Goal: Information Seeking & Learning: Find specific page/section

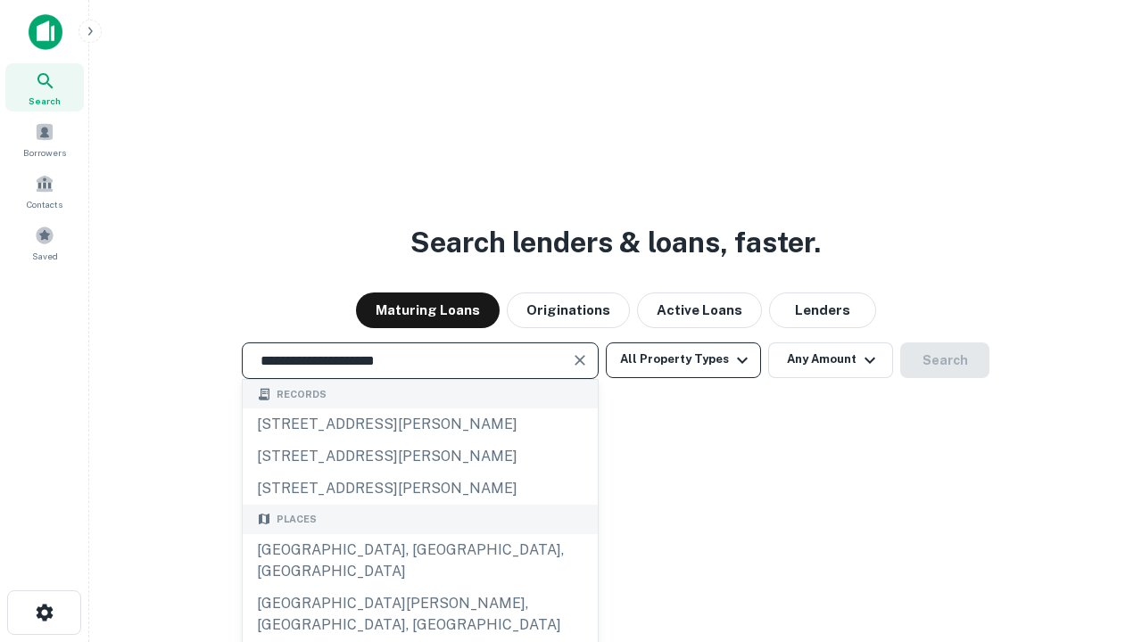
click at [419, 588] on div "[GEOGRAPHIC_DATA], [GEOGRAPHIC_DATA], [GEOGRAPHIC_DATA]" at bounding box center [420, 561] width 355 height 54
click at [683, 360] on button "All Property Types" at bounding box center [683, 361] width 155 height 36
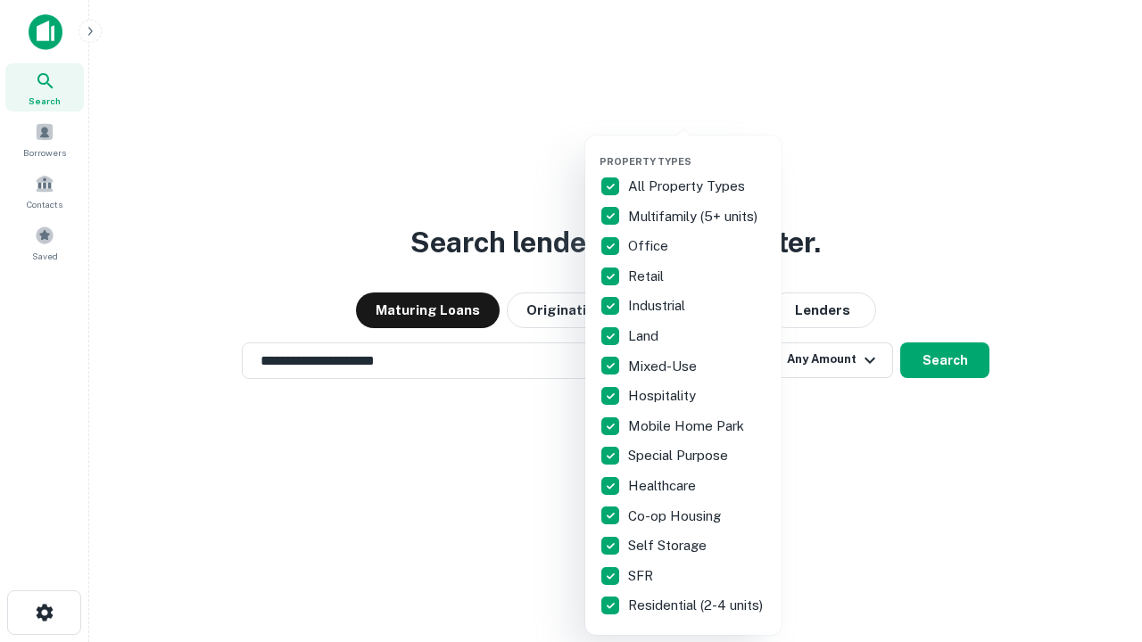
type input "**********"
click at [698, 150] on button "button" at bounding box center [698, 150] width 196 height 1
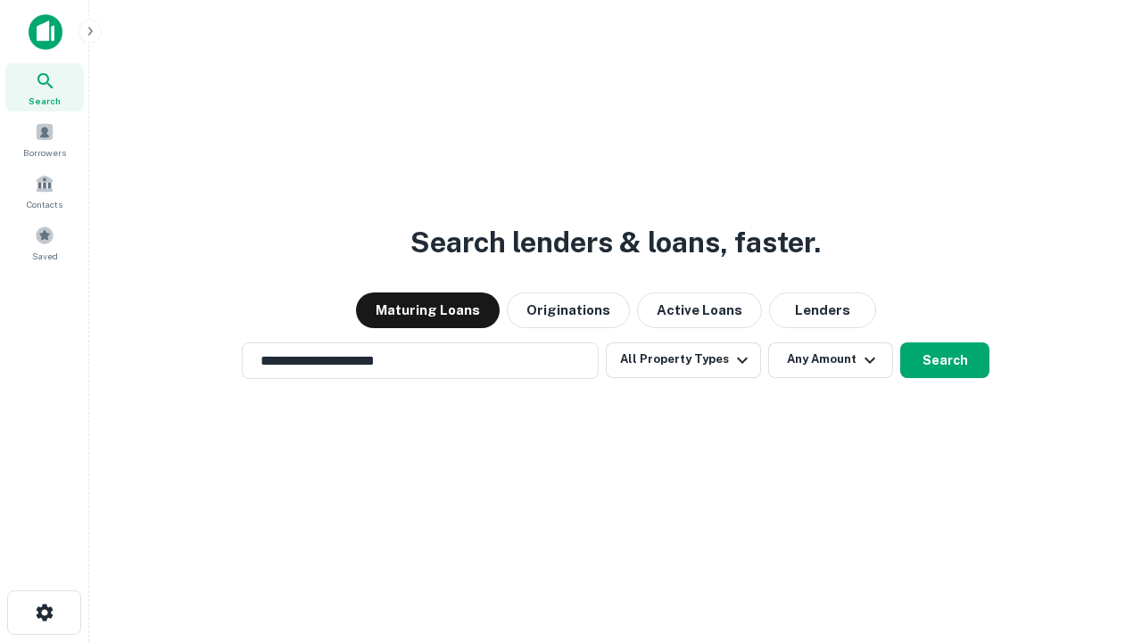
scroll to position [28, 0]
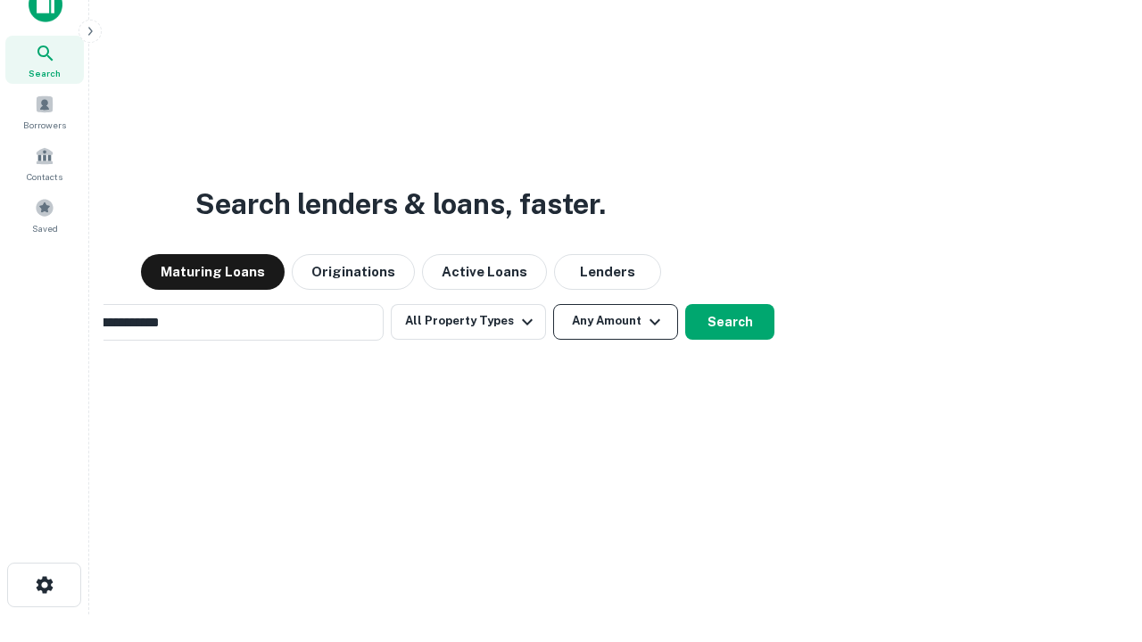
click at [553, 304] on button "Any Amount" at bounding box center [615, 322] width 125 height 36
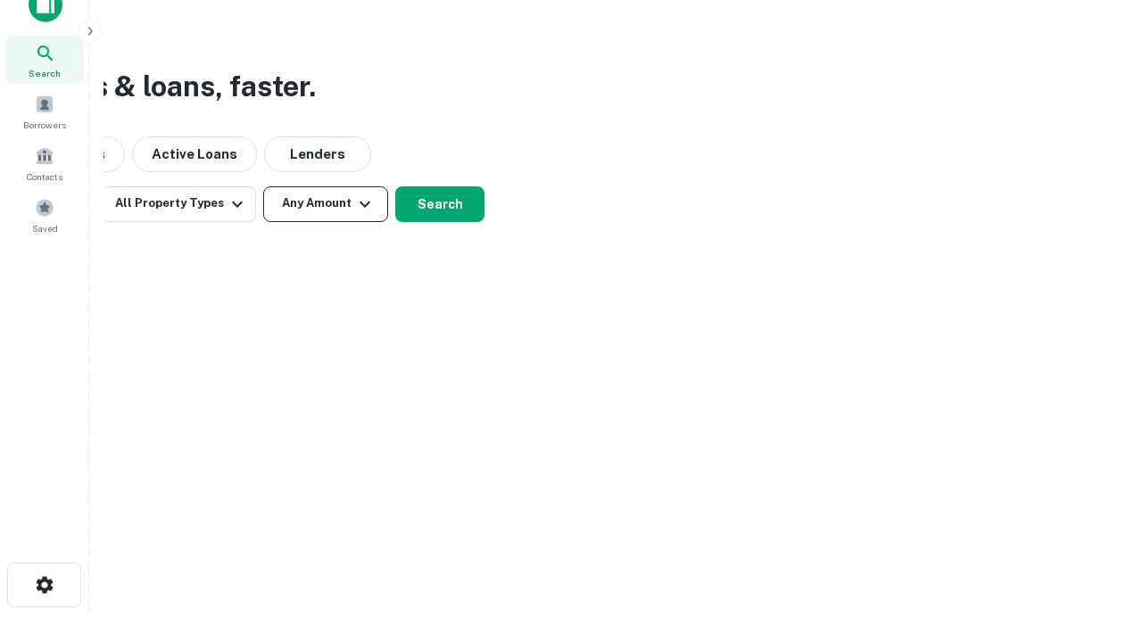
scroll to position [29, 0]
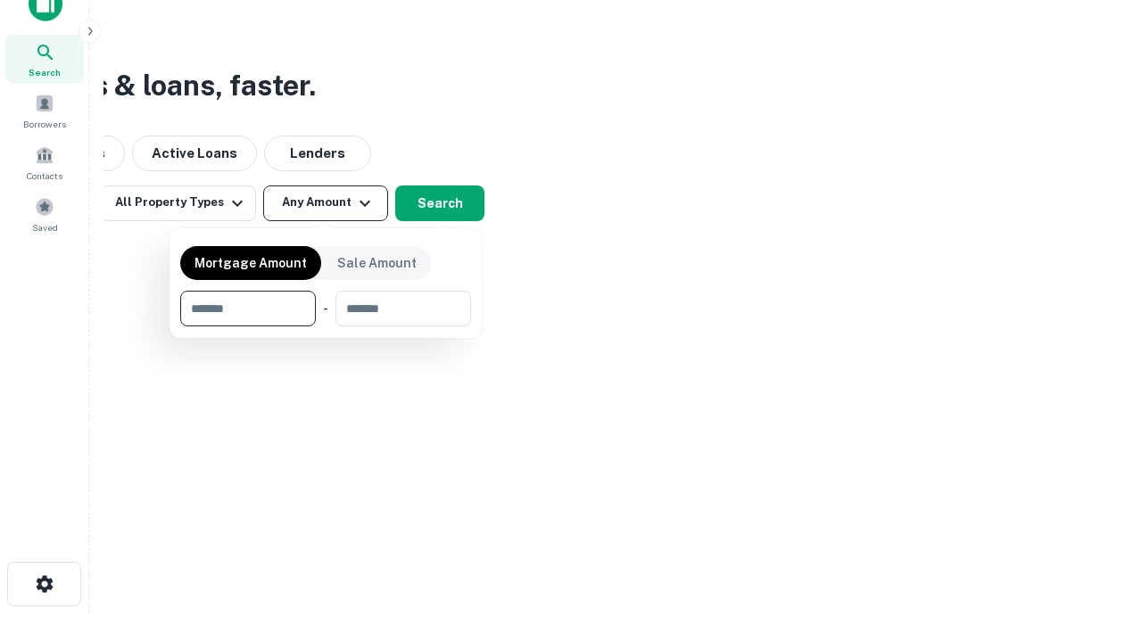
type input "*******"
click at [326, 327] on button "button" at bounding box center [325, 327] width 291 height 1
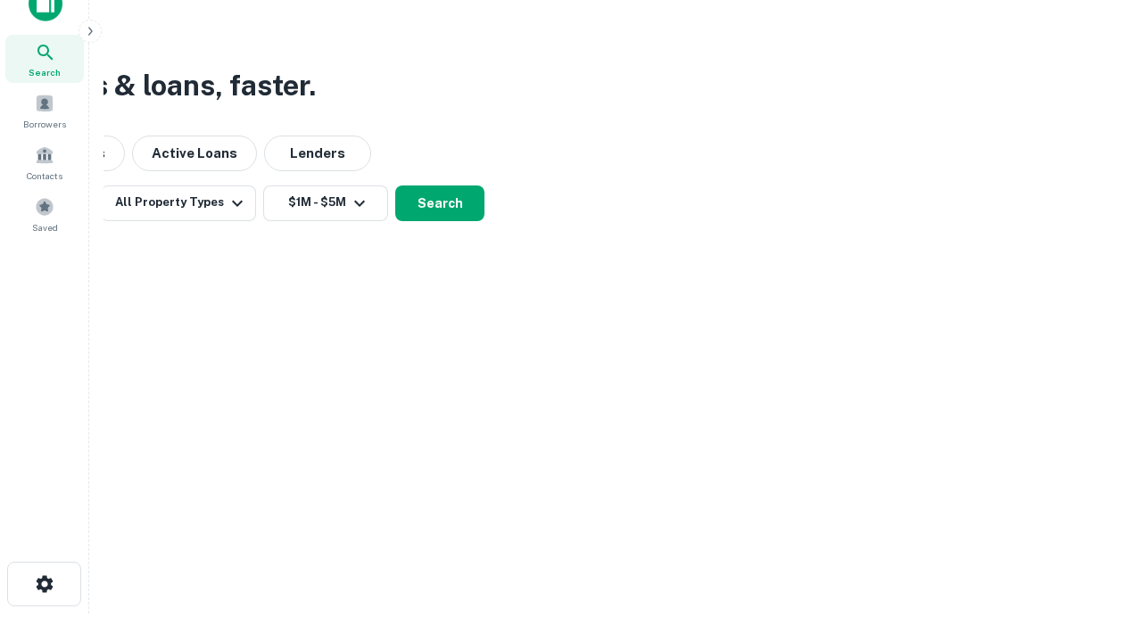
scroll to position [28, 0]
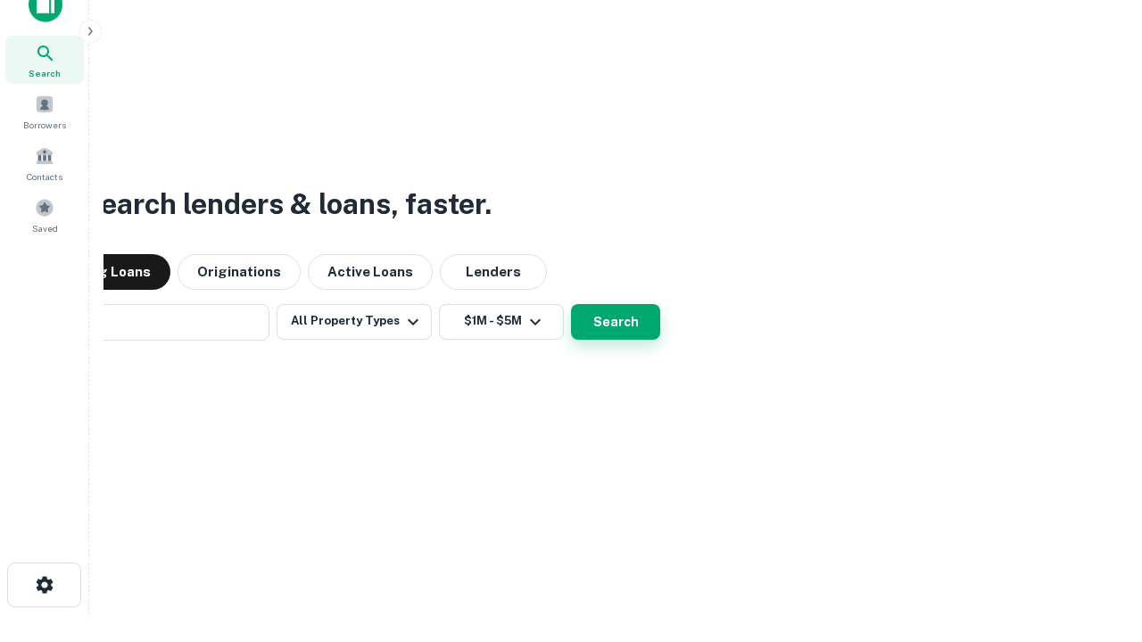
click at [571, 304] on button "Search" at bounding box center [615, 322] width 89 height 36
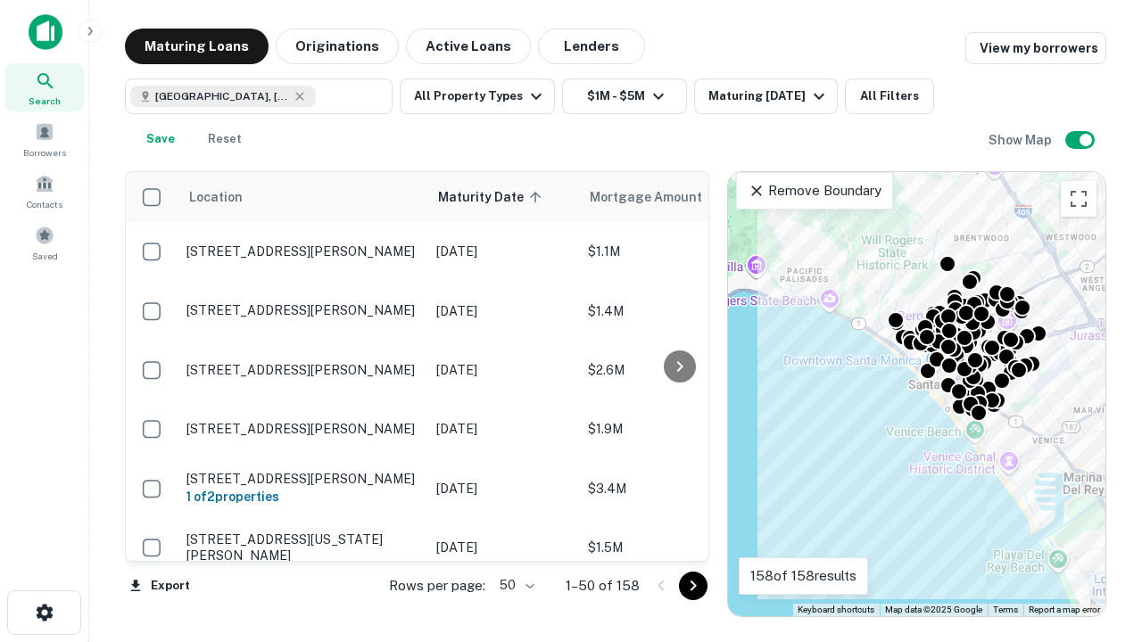
click at [514, 585] on body "Search Borrowers Contacts Saved Maturing Loans Originations Active Loans Lender…" at bounding box center [571, 321] width 1142 height 642
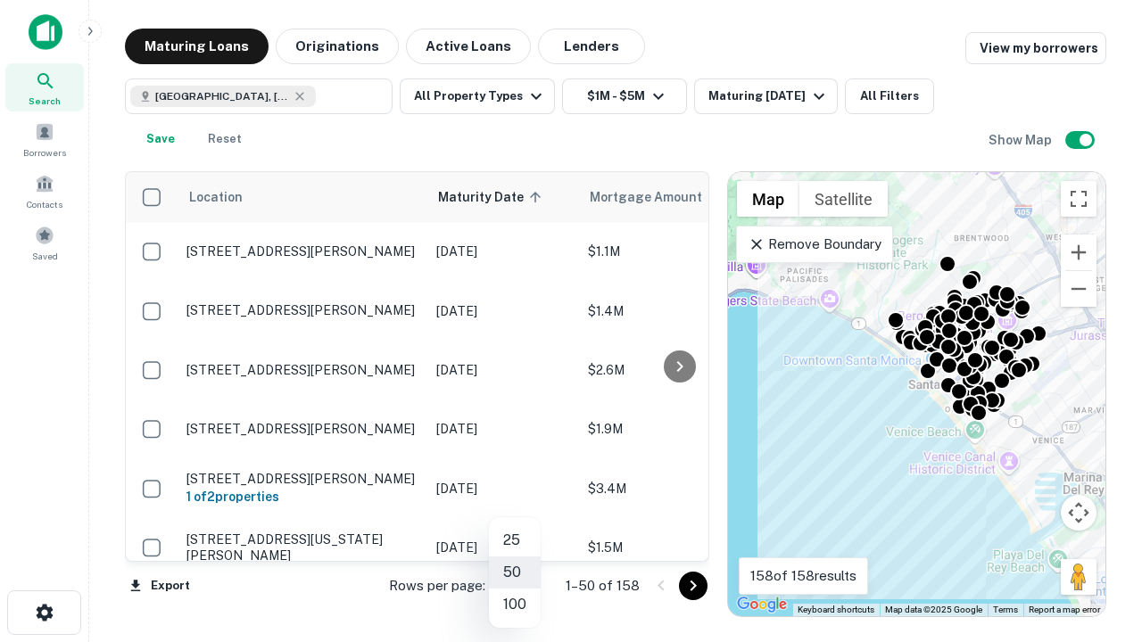
click at [515, 541] on li "25" at bounding box center [515, 541] width 52 height 32
